Goal: Book appointment/travel/reservation

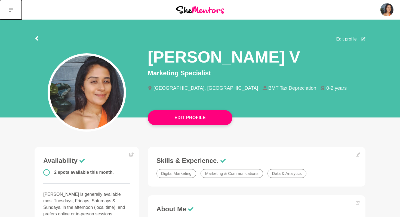
click at [10, 11] on icon at bounding box center [11, 10] width 4 height 4
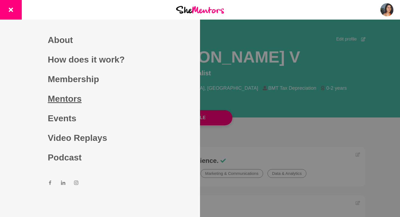
click at [81, 98] on link "Mentors" at bounding box center [100, 99] width 104 height 20
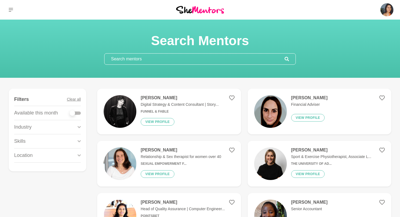
click at [77, 114] on div at bounding box center [75, 112] width 11 height 7
click at [78, 113] on div at bounding box center [75, 112] width 11 height 3
checkbox input "true"
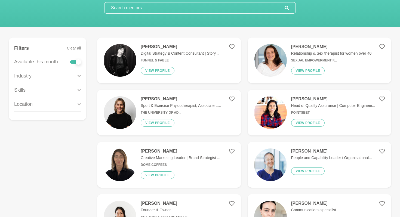
scroll to position [51, 0]
click at [44, 77] on div "Industry" at bounding box center [47, 76] width 67 height 14
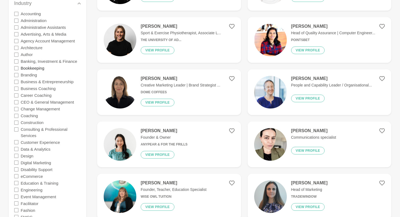
scroll to position [130, 0]
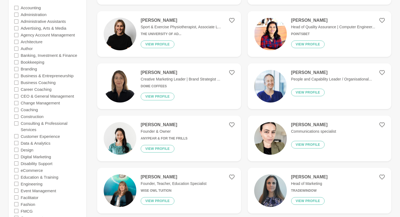
click at [17, 91] on icon at bounding box center [16, 89] width 4 height 4
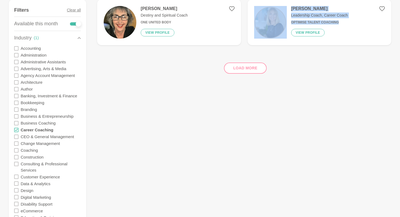
scroll to position [90, 0]
click at [18, 130] on icon at bounding box center [16, 129] width 4 height 4
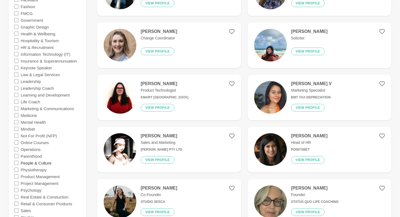
scroll to position [327, 0]
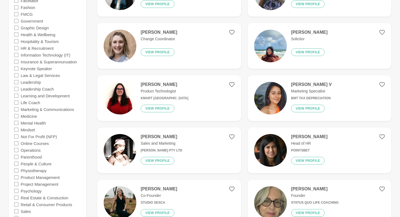
click at [17, 49] on icon at bounding box center [16, 48] width 4 height 4
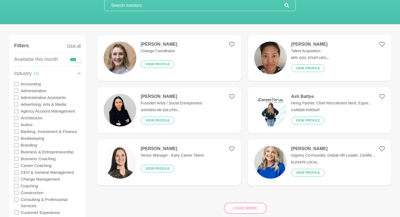
scroll to position [58, 0]
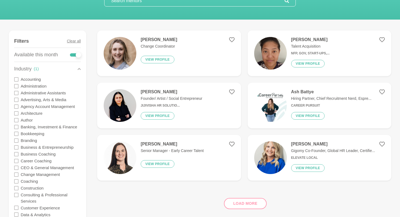
click at [244, 201] on div "Load more" at bounding box center [244, 201] width 294 height 33
click at [244, 203] on div "Load more" at bounding box center [244, 201] width 294 height 33
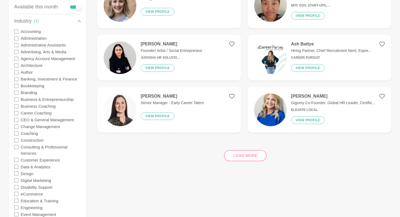
click at [249, 156] on div "Load more" at bounding box center [244, 153] width 294 height 33
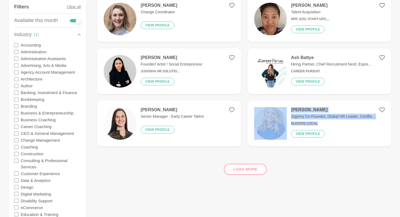
scroll to position [95, 0]
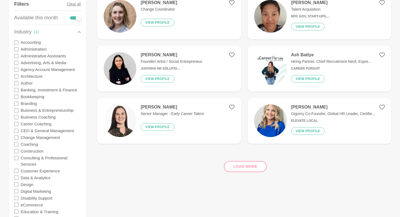
click at [255, 167] on div "Load more" at bounding box center [244, 164] width 294 height 33
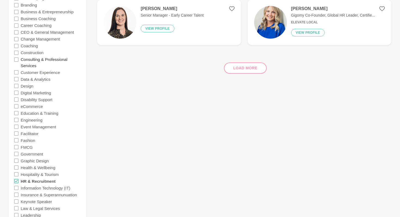
scroll to position [199, 0]
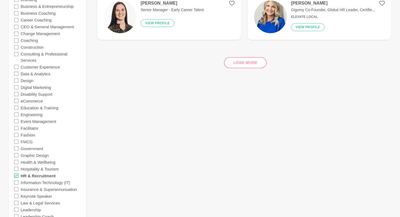
click at [17, 101] on icon at bounding box center [16, 101] width 4 height 4
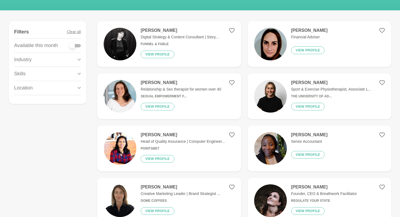
scroll to position [76, 0]
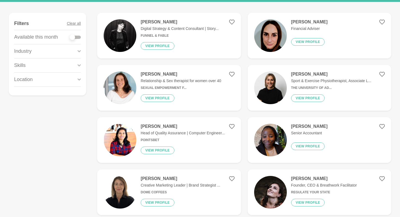
click at [73, 51] on div "Industry" at bounding box center [47, 51] width 67 height 14
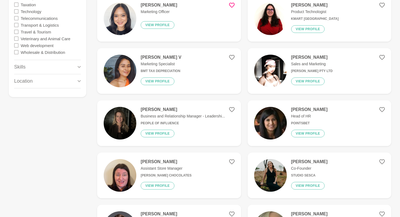
scroll to position [603, 0]
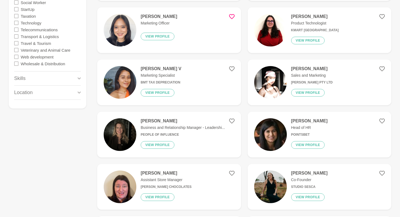
click at [41, 82] on div "Skills" at bounding box center [47, 79] width 67 height 14
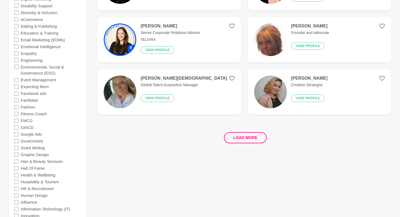
scroll to position [992, 0]
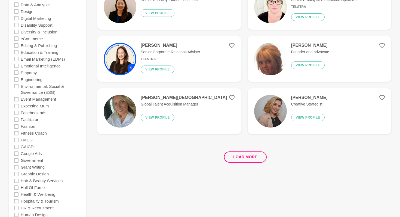
click at [17, 38] on icon at bounding box center [16, 38] width 4 height 4
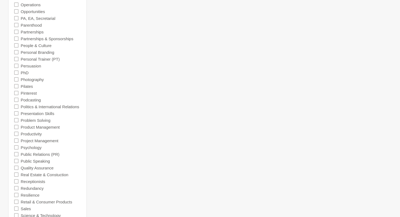
scroll to position [510, 0]
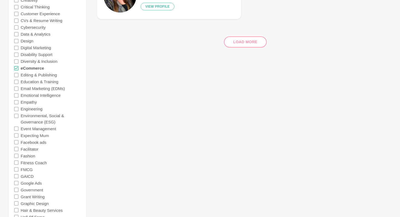
scroll to position [486, 0]
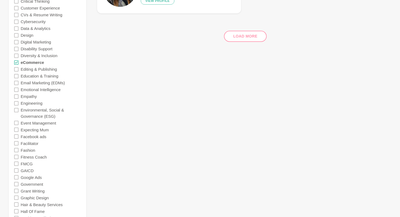
click at [17, 62] on icon at bounding box center [16, 62] width 4 height 4
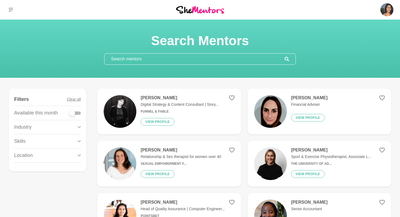
click at [40, 138] on div "Skills" at bounding box center [47, 141] width 67 height 14
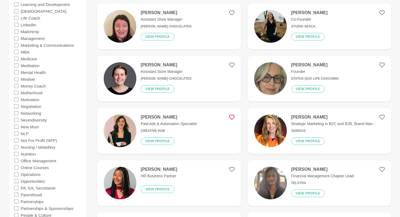
scroll to position [685, 0]
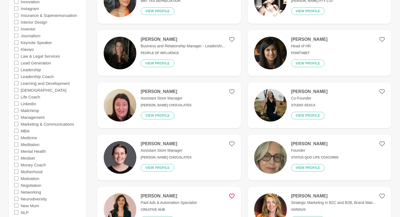
click at [17, 124] on icon at bounding box center [16, 124] width 4 height 4
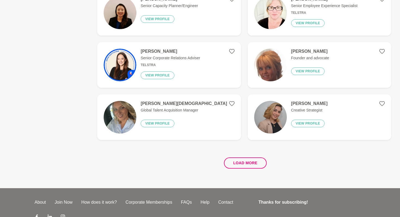
scroll to position [990, 0]
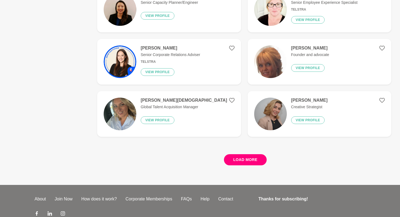
click at [246, 161] on button "Load more" at bounding box center [245, 159] width 43 height 11
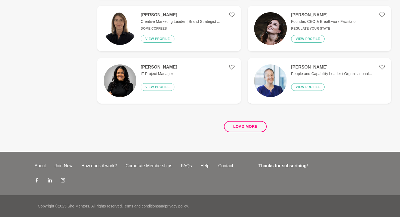
scroll to position [0, 0]
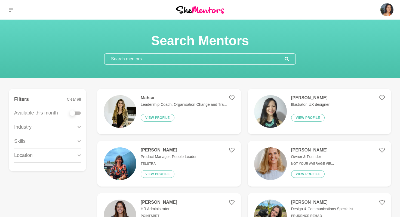
click at [54, 155] on div "Location" at bounding box center [47, 155] width 67 height 14
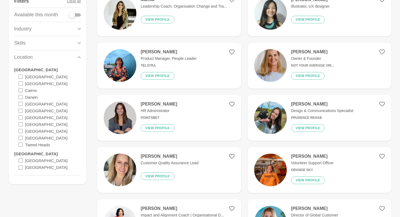
scroll to position [107, 0]
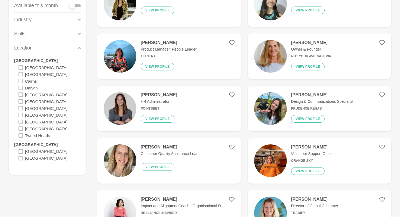
click at [44, 33] on div "Skills" at bounding box center [47, 34] width 67 height 14
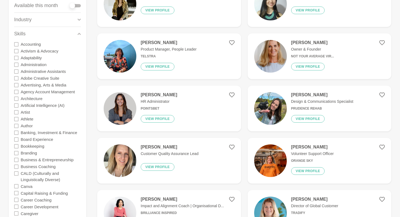
click at [17, 86] on icon at bounding box center [16, 85] width 4 height 4
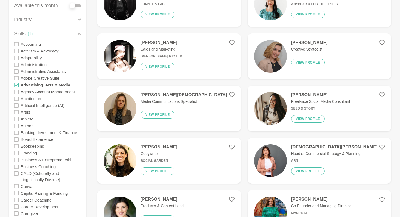
click at [16, 78] on icon at bounding box center [16, 78] width 4 height 4
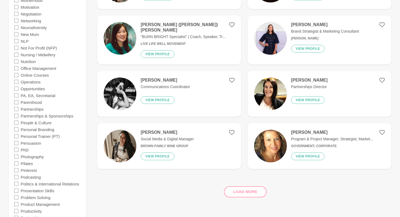
scroll to position [862, 0]
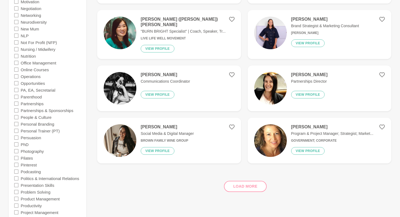
click at [240, 191] on div "Load more" at bounding box center [244, 184] width 294 height 33
click at [243, 185] on div "Load more" at bounding box center [244, 184] width 294 height 33
click at [231, 181] on div "Load more" at bounding box center [244, 184] width 294 height 33
click at [240, 185] on div "Load more" at bounding box center [244, 184] width 294 height 33
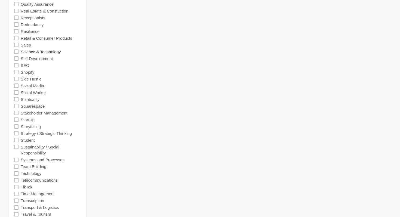
scroll to position [1098, 0]
click at [18, 78] on icon at bounding box center [16, 78] width 4 height 4
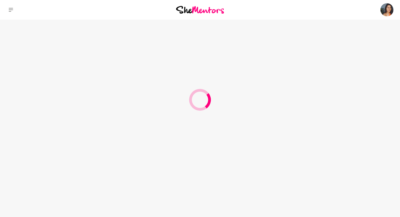
scroll to position [0, 0]
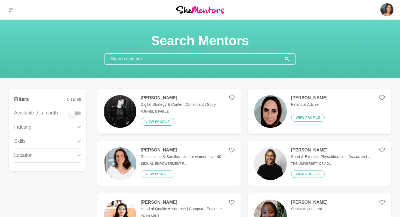
click at [76, 112] on div at bounding box center [75, 112] width 11 height 3
checkbox input "true"
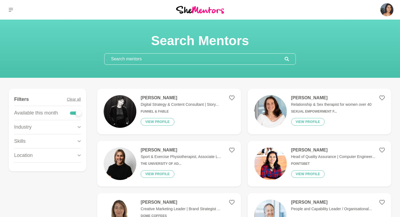
click at [61, 140] on div "Skills" at bounding box center [47, 141] width 67 height 14
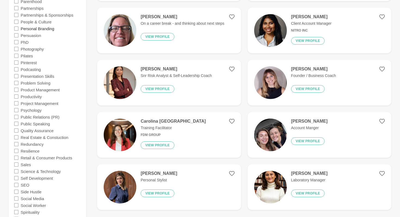
scroll to position [925, 0]
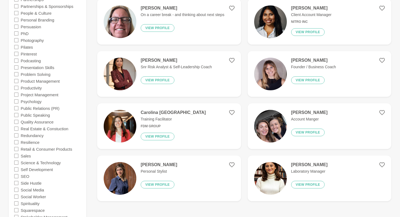
click at [17, 13] on icon at bounding box center [16, 13] width 4 height 4
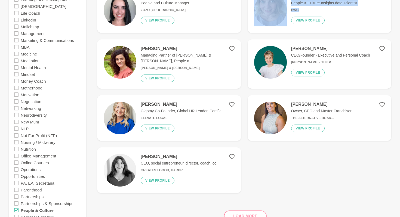
scroll to position [727, 0]
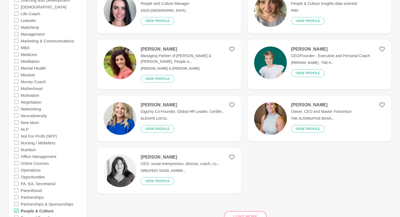
click at [248, 210] on div "Load more" at bounding box center [244, 214] width 294 height 33
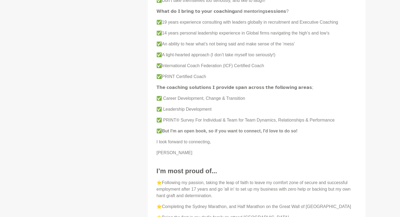
scroll to position [457, 0]
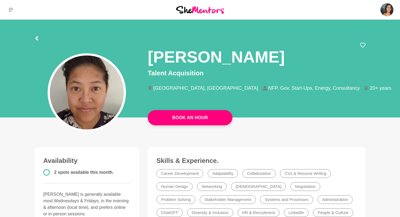
click at [185, 58] on h1 "Anna Sulit" at bounding box center [216, 57] width 137 height 20
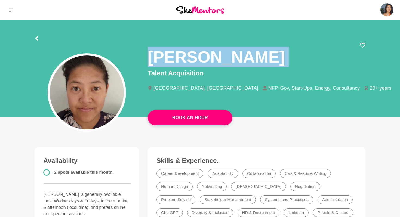
click at [185, 58] on h1 "Anna Sulit" at bounding box center [216, 57] width 137 height 20
copy div "Anna Sulit"
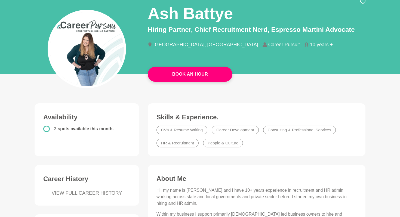
scroll to position [43, 0]
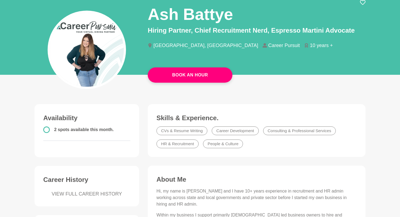
click at [173, 19] on h1 "Ash Battye" at bounding box center [190, 14] width 85 height 20
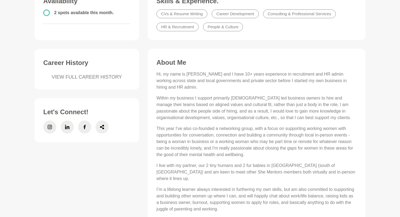
scroll to position [167, 0]
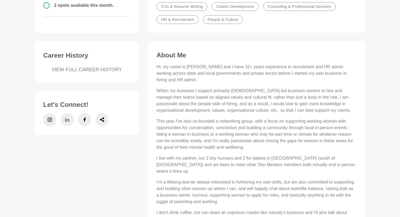
click at [71, 119] on span at bounding box center [67, 119] width 13 height 13
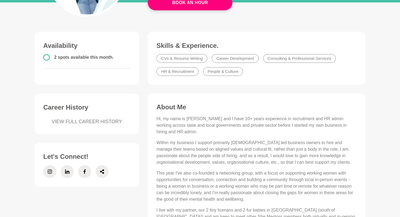
scroll to position [0, 0]
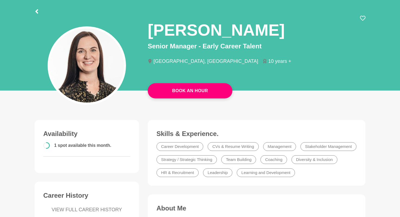
scroll to position [22, 0]
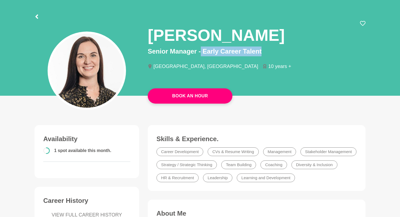
drag, startPoint x: 201, startPoint y: 50, endPoint x: 273, endPoint y: 50, distance: 71.8
click at [273, 50] on p "Senior Manager - Early Career Talent" at bounding box center [257, 51] width 218 height 10
copy p "Early Career Talent"
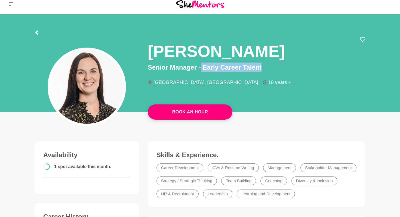
scroll to position [0, 0]
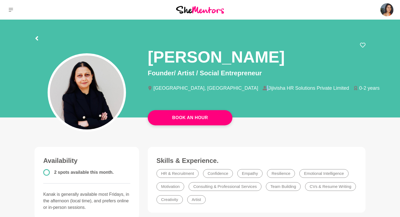
drag, startPoint x: 201, startPoint y: 89, endPoint x: 283, endPoint y: 88, distance: 81.9
click at [283, 88] on li "Jijivisha HR Solutions Private Limited" at bounding box center [307, 88] width 91 height 5
click at [262, 89] on li "Jijivisha HR Solutions Private Limited" at bounding box center [307, 88] width 91 height 5
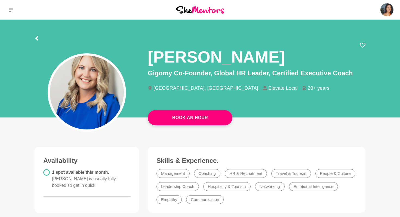
click at [156, 75] on p "Gigomy Co-Founder, Global HR Leader, Certified Executive Coach" at bounding box center [257, 73] width 218 height 10
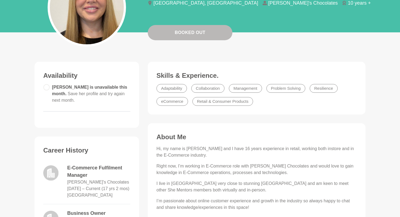
scroll to position [107, 0]
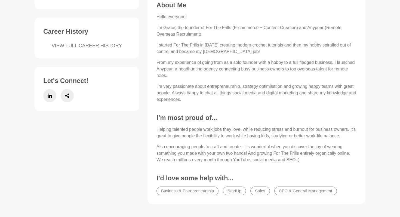
scroll to position [228, 0]
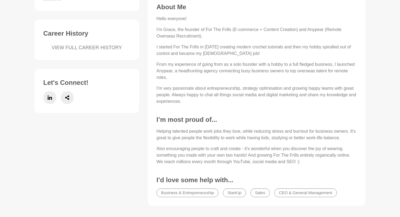
click at [317, 32] on p "I'm Grace, the founder of For The Frills (E-commerce + Content Creation) and An…" at bounding box center [256, 32] width 200 height 13
copy p "Anypear"
click at [228, 28] on p "I'm Grace, the founder of For The Frills (E-commerce + Content Creation) and An…" at bounding box center [256, 32] width 200 height 13
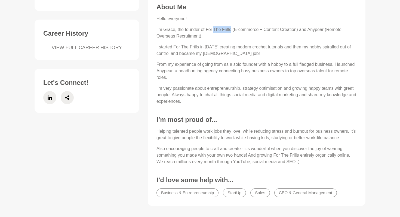
drag, startPoint x: 215, startPoint y: 29, endPoint x: 232, endPoint y: 30, distance: 17.1
click at [232, 30] on p "I'm Grace, the founder of For The Frills (E-commerce + Content Creation) and An…" at bounding box center [256, 32] width 200 height 13
copy p "The Frills"
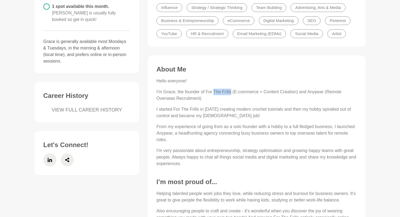
scroll to position [165, 0]
click at [310, 92] on p "I'm Grace, the founder of For The Frills (E-commerce + Content Creation) and An…" at bounding box center [256, 95] width 200 height 13
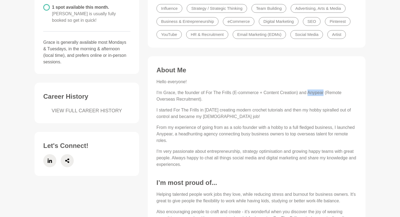
copy p "Anypear"
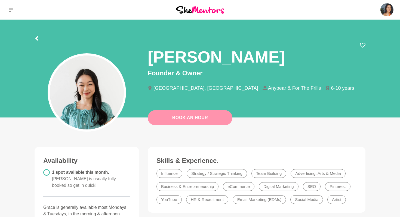
click at [204, 117] on link "Book An Hour" at bounding box center [190, 117] width 85 height 15
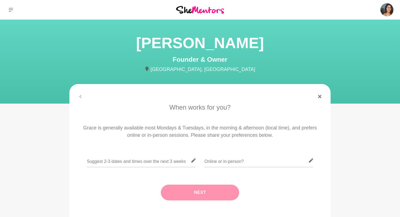
click at [319, 98] on figure "When works for you? Grace is generally available most Mondays & Tuesdays, in th…" at bounding box center [199, 159] width 261 height 150
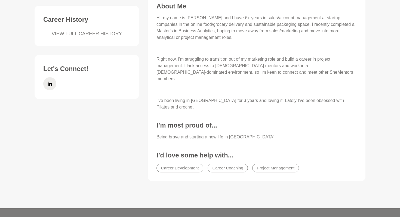
scroll to position [224, 0]
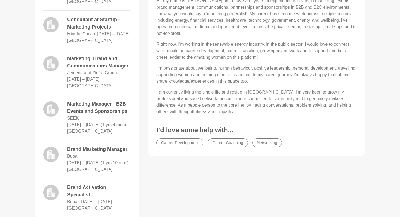
scroll to position [212, 0]
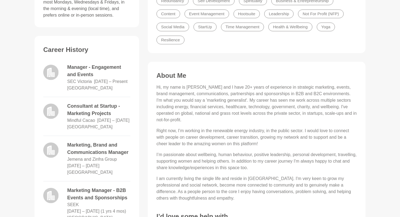
click at [82, 78] on dd "SEC Victoria" at bounding box center [79, 81] width 24 height 7
copy dd "SEC Victoria"
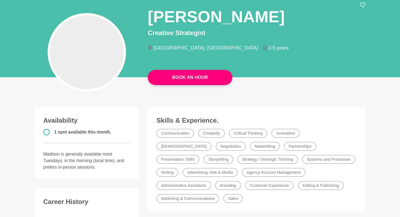
scroll to position [41, 0]
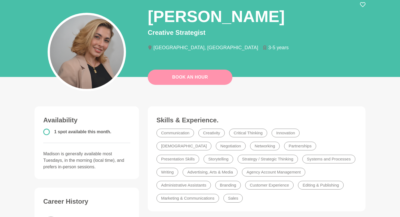
click at [202, 79] on link "Book An Hour" at bounding box center [190, 77] width 85 height 15
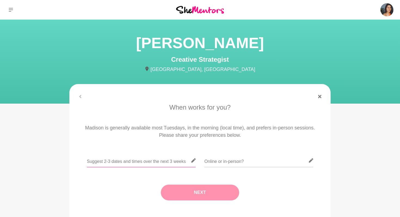
click at [129, 158] on input "text" at bounding box center [141, 160] width 109 height 13
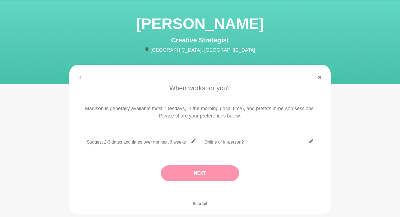
scroll to position [22, 0]
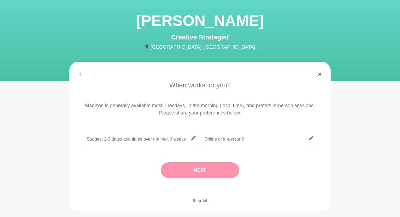
click at [194, 138] on icon at bounding box center [193, 138] width 4 height 4
click at [160, 138] on input "text" at bounding box center [141, 138] width 109 height 13
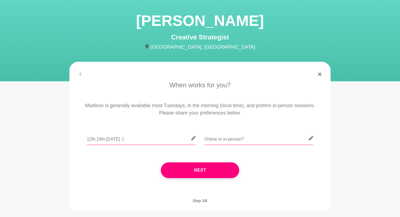
type input "12th,19th,[DATE] :)"
click at [238, 140] on input "text" at bounding box center [258, 138] width 109 height 13
type input "Online"
click at [157, 141] on input "12th,19th,[DATE] :)" at bounding box center [141, 138] width 109 height 13
click at [135, 141] on input "12th,19th,[DATE] :)" at bounding box center [141, 138] width 109 height 13
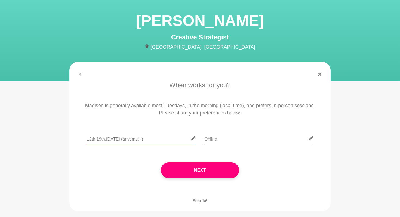
click at [111, 138] on input "12th,19th,[DATE] (anytime) :)" at bounding box center [141, 138] width 109 height 13
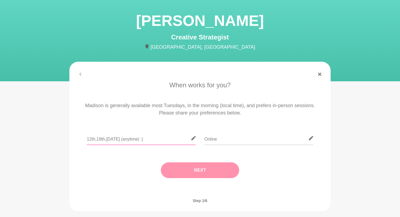
type input "12th,19th,[DATE] (anytime) :)"
click at [205, 173] on button "Next" at bounding box center [200, 170] width 78 height 16
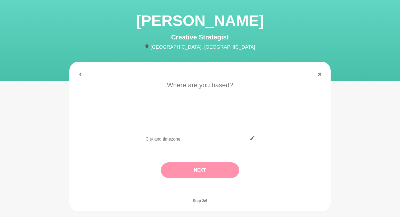
click at [182, 139] on input "text" at bounding box center [199, 138] width 109 height 13
type input "[GEOGRAPHIC_DATA]"
click at [200, 166] on button "Next" at bounding box center [200, 170] width 78 height 16
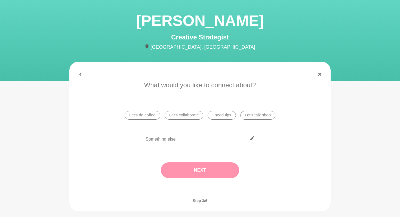
click at [224, 115] on li "I need tips" at bounding box center [221, 115] width 28 height 9
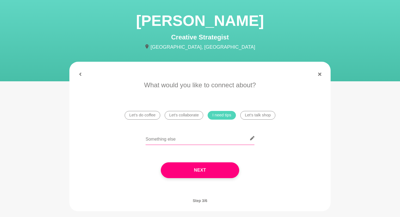
click at [183, 143] on input "text" at bounding box center [199, 138] width 109 height 13
click at [152, 138] on input "Agency" at bounding box center [199, 138] width 109 height 13
click at [174, 140] on input "Marketing &A dvertising" at bounding box center [199, 138] width 109 height 13
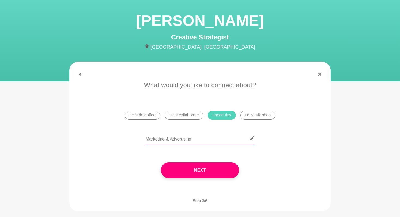
type input "Marketing & Advertising"
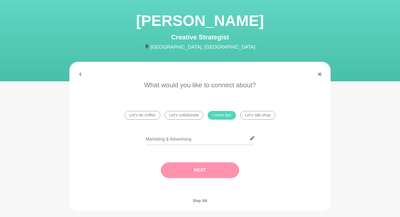
click at [199, 174] on button "Next" at bounding box center [200, 170] width 78 height 16
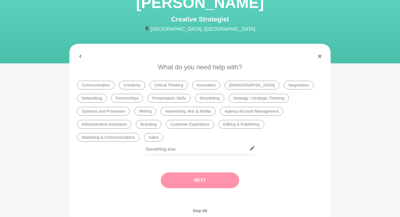
scroll to position [41, 0]
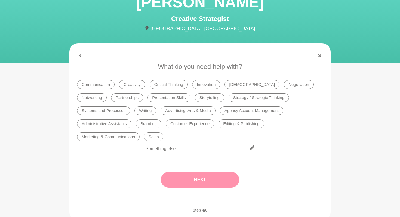
click at [237, 113] on li "Agency Account Management" at bounding box center [251, 110] width 63 height 9
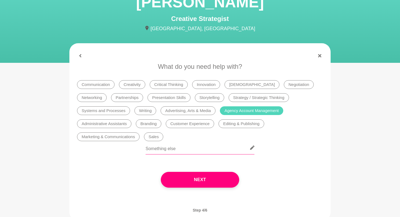
click at [178, 150] on input "text" at bounding box center [199, 147] width 109 height 13
type input "Hi [PERSON_NAME],"
click at [178, 150] on input "Hi [PERSON_NAME]," at bounding box center [199, 147] width 109 height 13
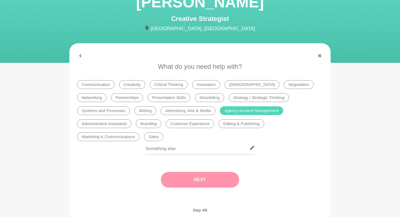
click at [194, 181] on button "Next" at bounding box center [200, 180] width 78 height 16
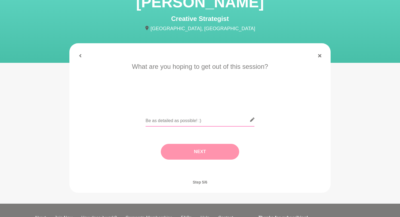
click at [181, 123] on input "text" at bounding box center [199, 119] width 109 height 13
paste input "Hi [PERSON_NAME], so lovely connecting with you on SheMentors! I’m a marketer w…"
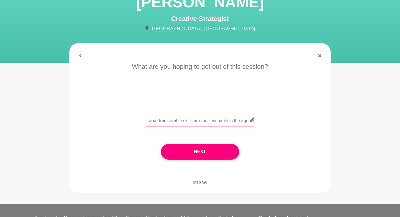
click at [201, 122] on input "Hi [PERSON_NAME], so lovely connecting with you on SheMentors! I’m a marketer w…" at bounding box center [199, 119] width 109 height 13
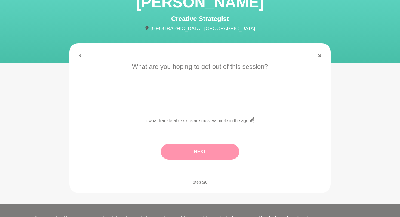
type input "Hi [PERSON_NAME], so lovely connecting with you on SheMentors! I’m a marketer w…"
click at [203, 154] on button "Next" at bounding box center [200, 152] width 78 height 16
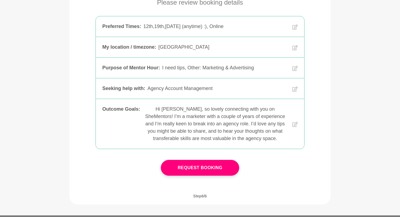
scroll to position [110, 0]
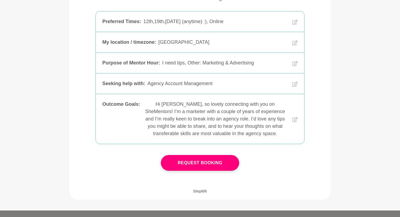
drag, startPoint x: 207, startPoint y: 161, endPoint x: 285, endPoint y: 77, distance: 114.3
click at [285, 77] on div "Please review booking details Preferred Times : 12th,19th,[DATE] (anytime) :), …" at bounding box center [200, 87] width 252 height 189
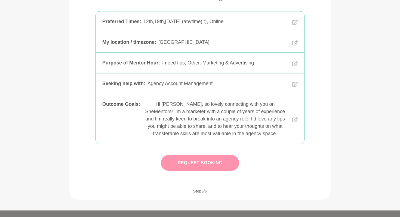
click at [205, 167] on button "Request Booking" at bounding box center [200, 163] width 78 height 16
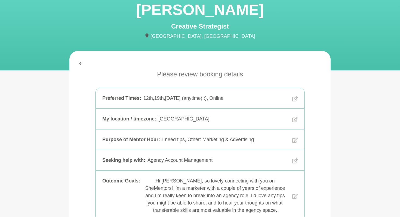
scroll to position [0, 0]
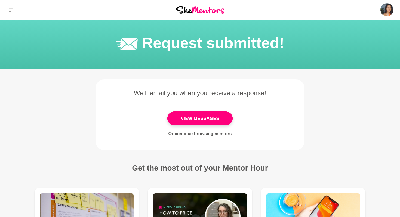
click at [204, 167] on h3 "Get the most out of your Mentor Hour" at bounding box center [200, 168] width 136 height 10
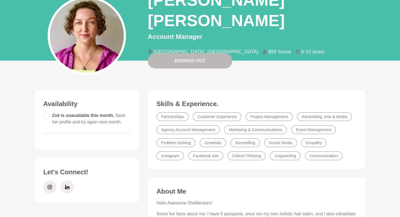
scroll to position [18, 0]
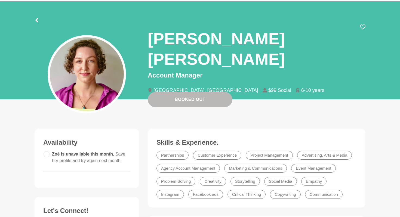
click at [202, 40] on h1 "[PERSON_NAME] [PERSON_NAME]" at bounding box center [254, 49] width 212 height 41
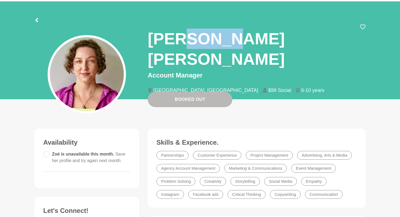
click at [202, 40] on h1 "[PERSON_NAME] [PERSON_NAME]" at bounding box center [254, 49] width 212 height 41
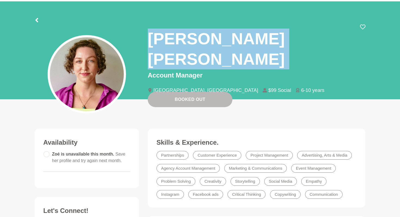
copy div "[PERSON_NAME] [PERSON_NAME]"
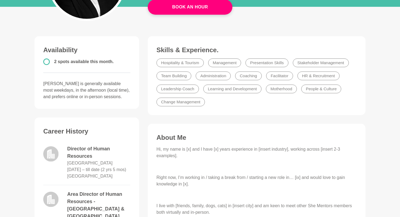
scroll to position [110, 0]
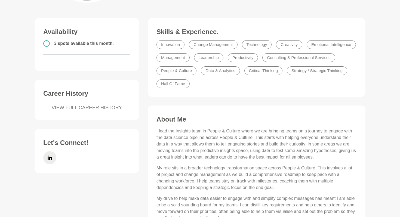
scroll to position [36, 0]
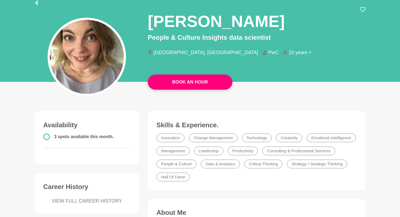
click at [46, 136] on circle at bounding box center [47, 137] width 6 height 6
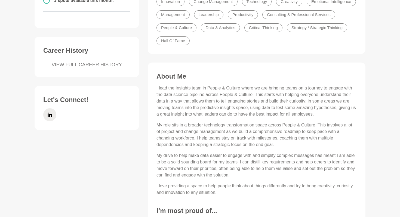
scroll to position [174, 0]
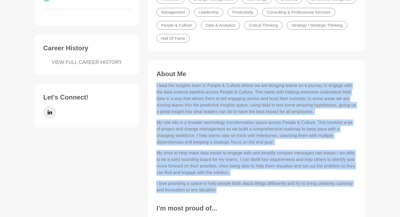
drag, startPoint x: 156, startPoint y: 83, endPoint x: 282, endPoint y: 191, distance: 165.9
click at [282, 191] on div "About Me I lead the Insights team in People & Culture where we are bringing tea…" at bounding box center [256, 189] width 207 height 239
copy div "I lead the Insights team in People & Culture where we are bringing teams on a j…"
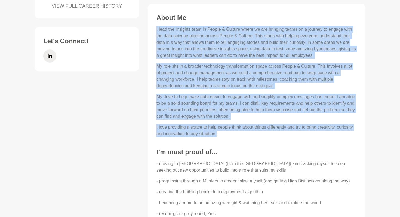
scroll to position [237, 0]
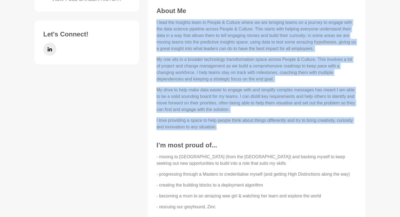
click at [251, 127] on p "I love providing a space to help people think about things differently and try …" at bounding box center [256, 123] width 200 height 13
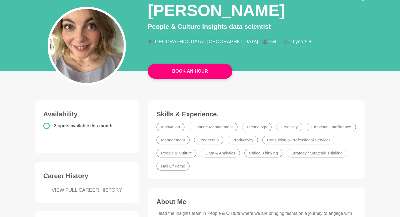
scroll to position [46, 0]
click at [221, 27] on p "People & Culture Insights data scientist" at bounding box center [257, 27] width 218 height 10
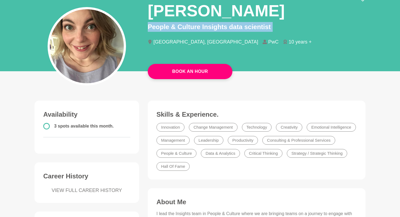
copy div "People & Culture Insights data scientist"
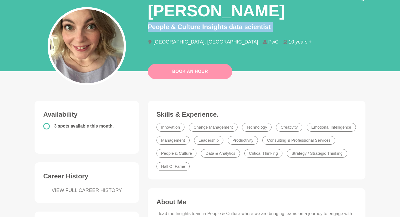
click at [206, 72] on button "Book An Hour" at bounding box center [190, 71] width 85 height 15
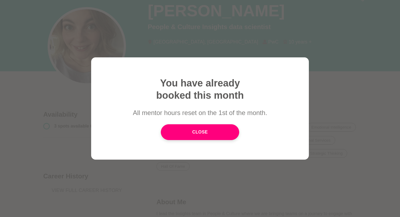
click at [326, 82] on div at bounding box center [200, 108] width 400 height 217
